Goal: Transaction & Acquisition: Purchase product/service

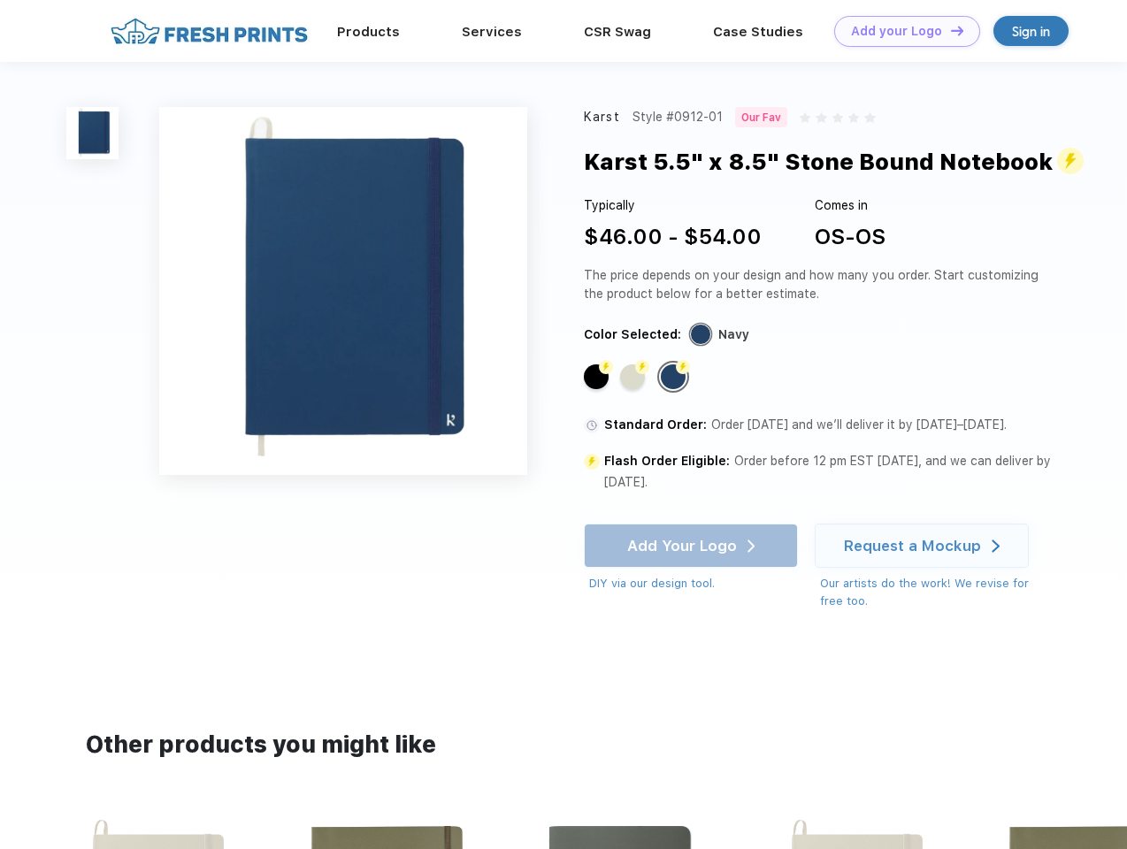
click at [900, 31] on link "Add your Logo Design Tool" at bounding box center [907, 31] width 146 height 31
click at [0, 0] on div "Design Tool" at bounding box center [0, 0] width 0 height 0
click at [949, 30] on link "Add your Logo Design Tool" at bounding box center [907, 31] width 146 height 31
click at [93, 133] on img at bounding box center [92, 133] width 52 height 52
click at [598, 377] on div "Flash Color" at bounding box center [596, 376] width 25 height 25
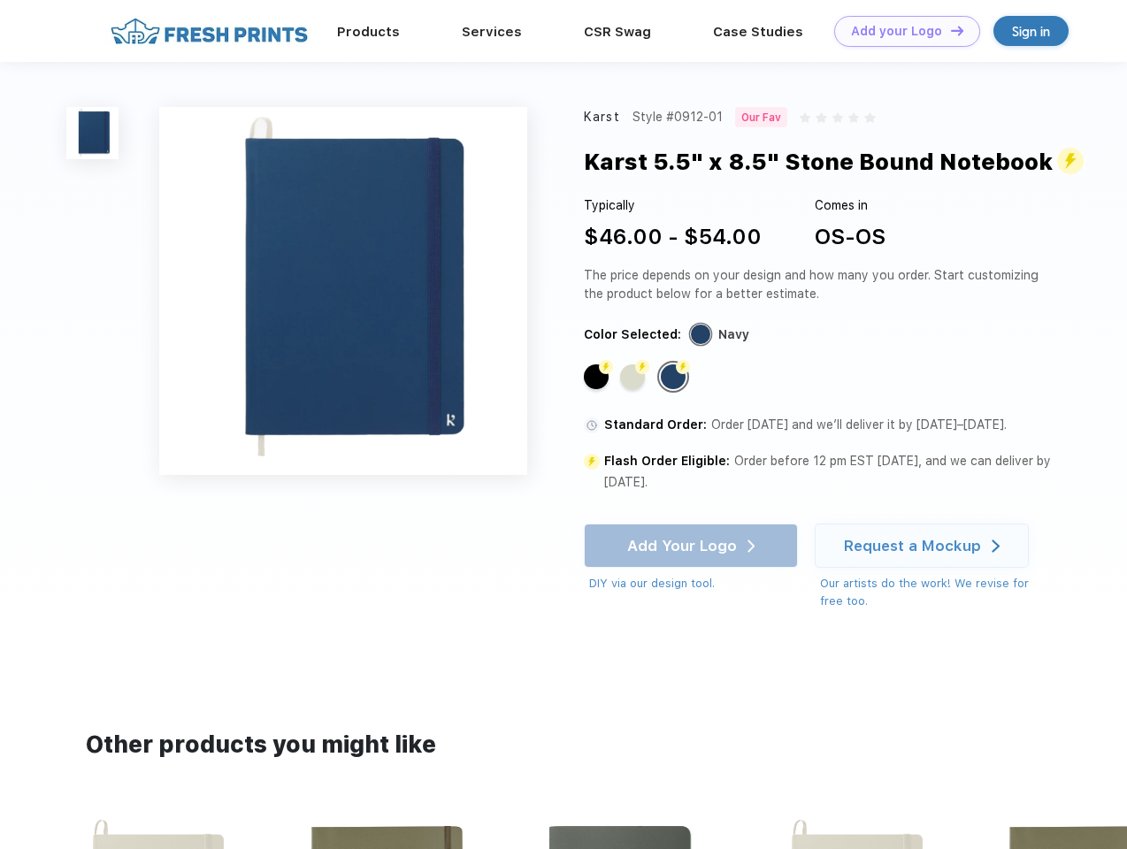
click at [634, 377] on div "Flash Color" at bounding box center [632, 376] width 25 height 25
click at [675, 377] on div "Flash Color" at bounding box center [673, 376] width 25 height 25
click at [693, 547] on div "Add Your Logo DIY via our design tool. Ah shoot! This product isn't up in our d…" at bounding box center [691, 558] width 214 height 69
click at [924, 547] on div "Request a Mockup" at bounding box center [912, 546] width 137 height 18
